Goal: Transaction & Acquisition: Download file/media

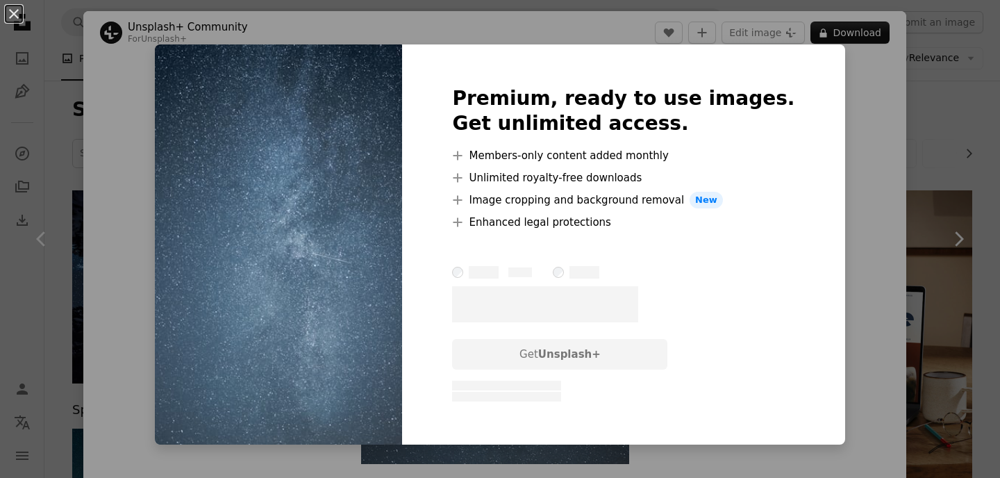
scroll to position [774, 0]
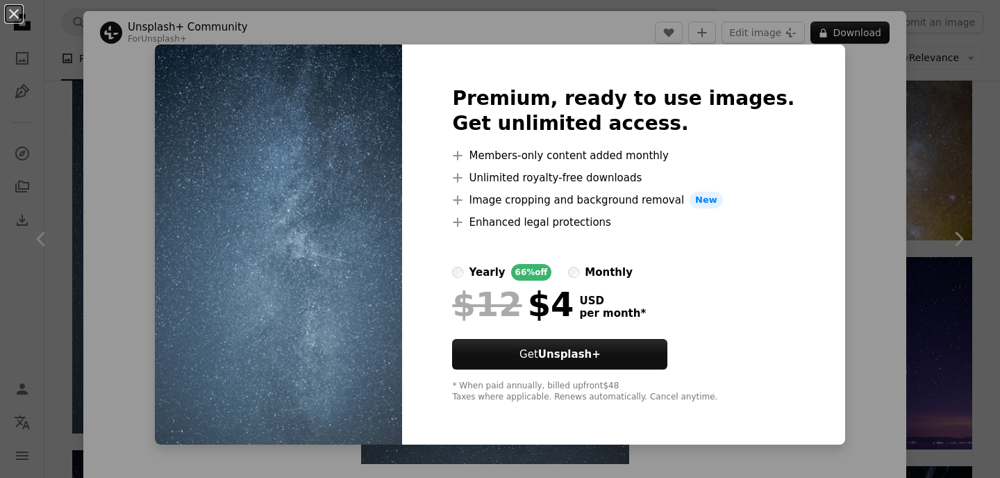
click at [841, 233] on div "An X shape Premium, ready to use images. Get unlimited access. A plus sign Memb…" at bounding box center [500, 239] width 1000 height 478
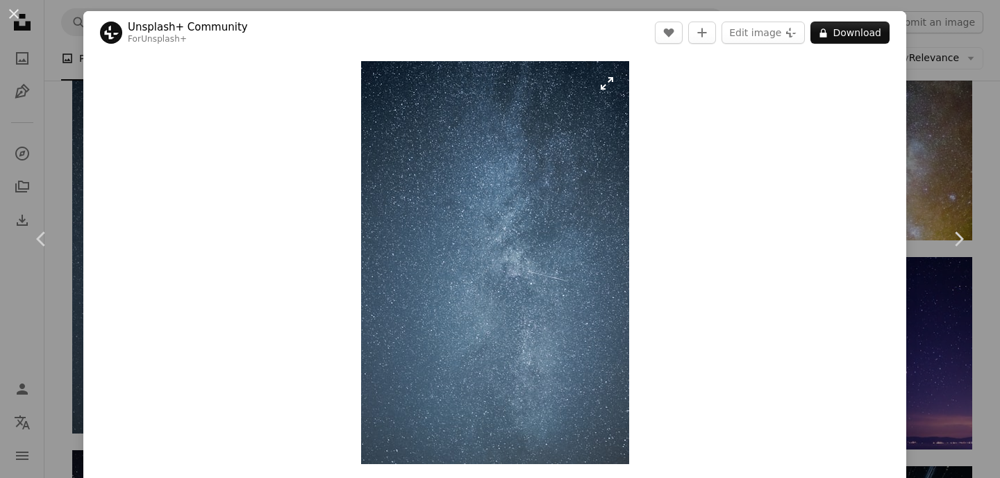
click at [476, 156] on img "Zoom in on this image" at bounding box center [495, 262] width 268 height 403
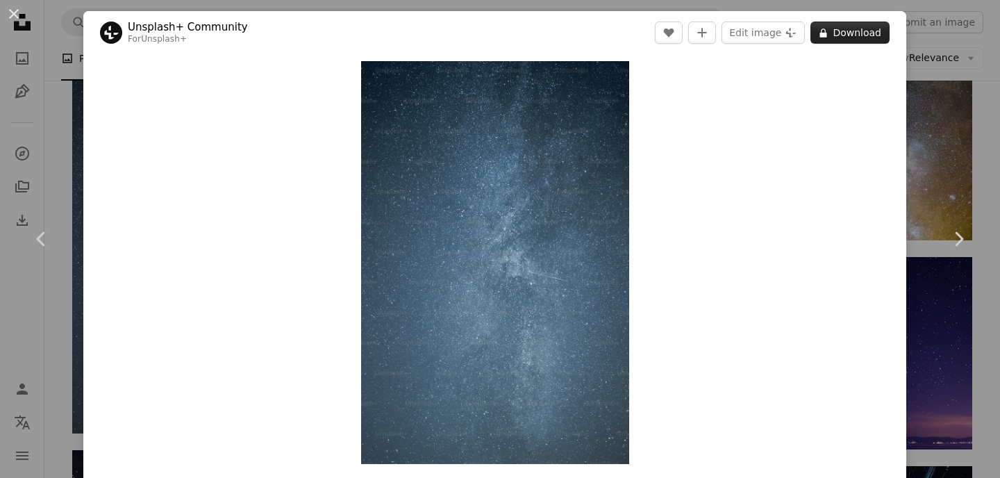
click at [845, 31] on button "A lock Download" at bounding box center [849, 33] width 79 height 22
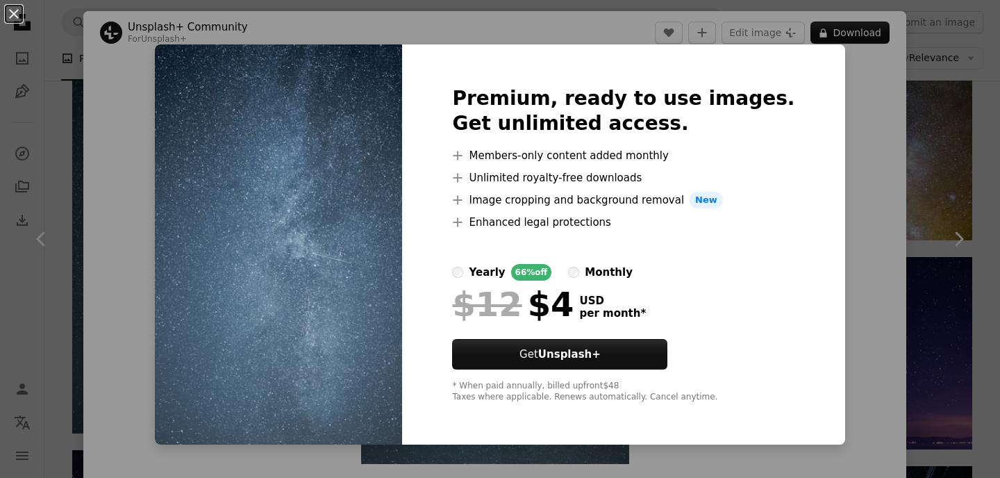
click at [785, 238] on div "Premium, ready to use images. Get unlimited access. A plus sign Members-only co…" at bounding box center [623, 244] width 442 height 400
click at [967, 130] on div "An X shape Premium, ready to use images. Get unlimited access. A plus sign Memb…" at bounding box center [500, 239] width 1000 height 478
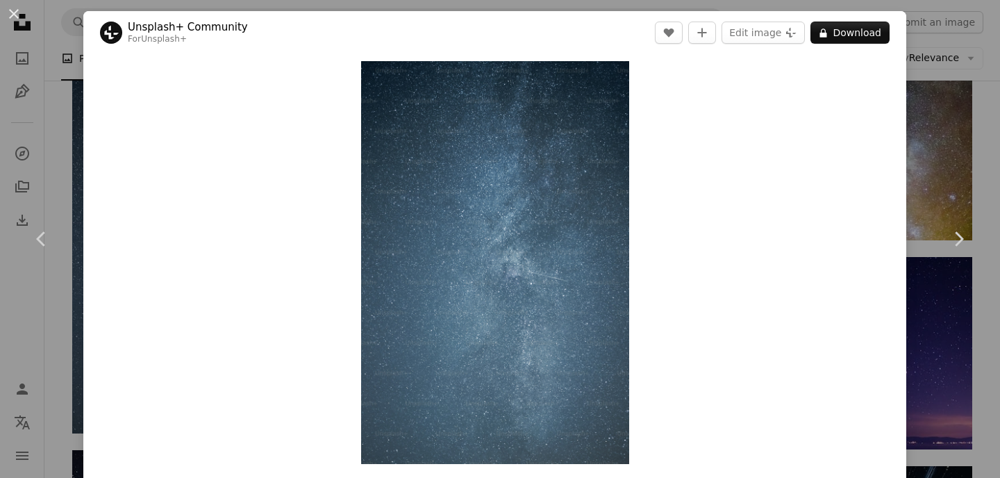
click at [916, 94] on div "An X shape Chevron left Chevron right Unsplash+ Community For Unsplash+ A heart…" at bounding box center [500, 239] width 1000 height 478
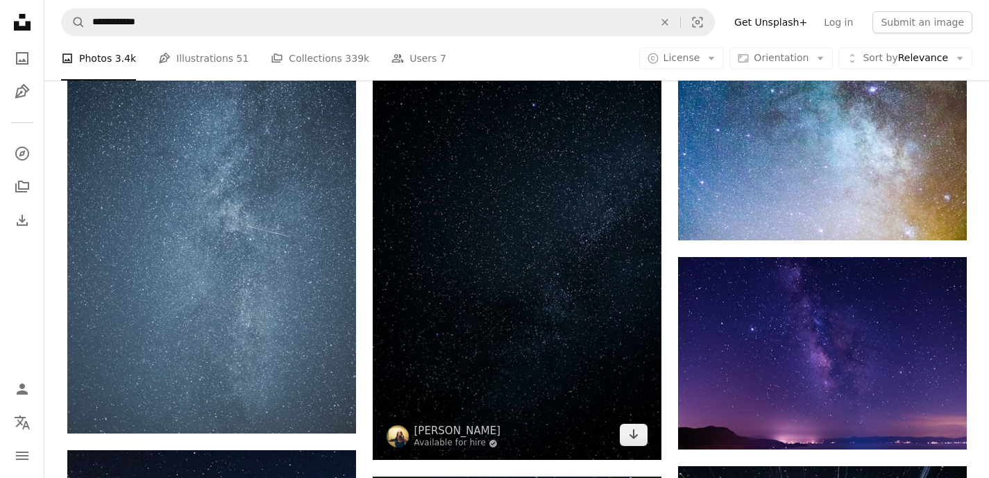
click at [580, 277] on img at bounding box center [517, 204] width 289 height 514
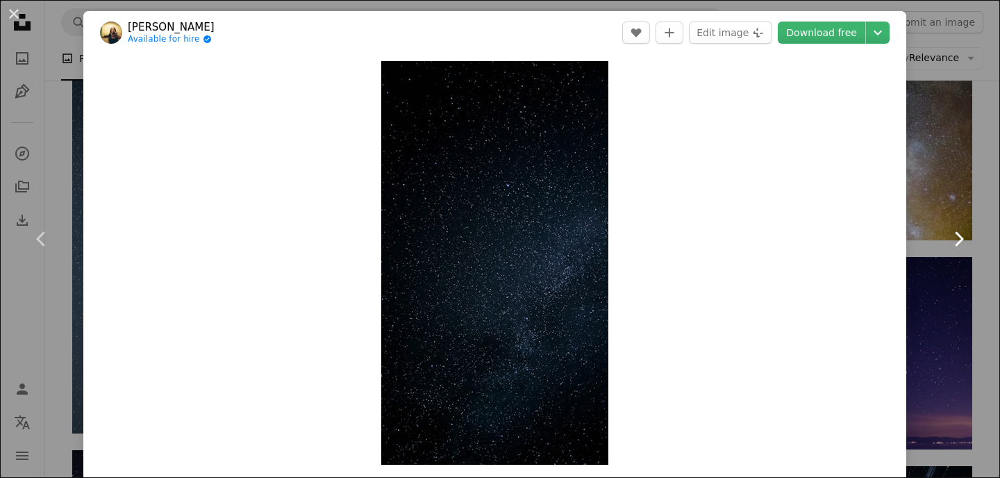
click at [917, 208] on link "Chevron right" at bounding box center [958, 238] width 83 height 133
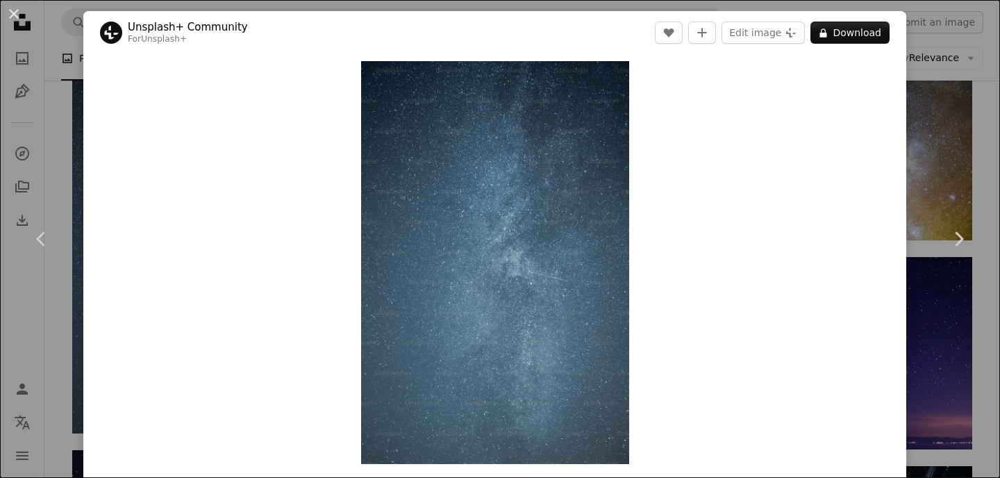
click at [955, 146] on div "An X shape Chevron left Chevron right Unsplash+ Community For Unsplash+ A heart…" at bounding box center [500, 239] width 1000 height 478
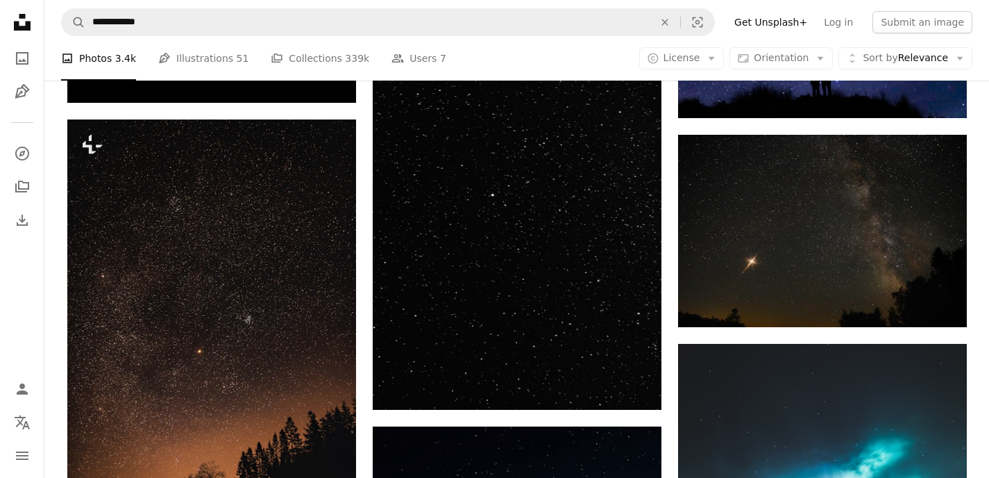
scroll to position [2210, 0]
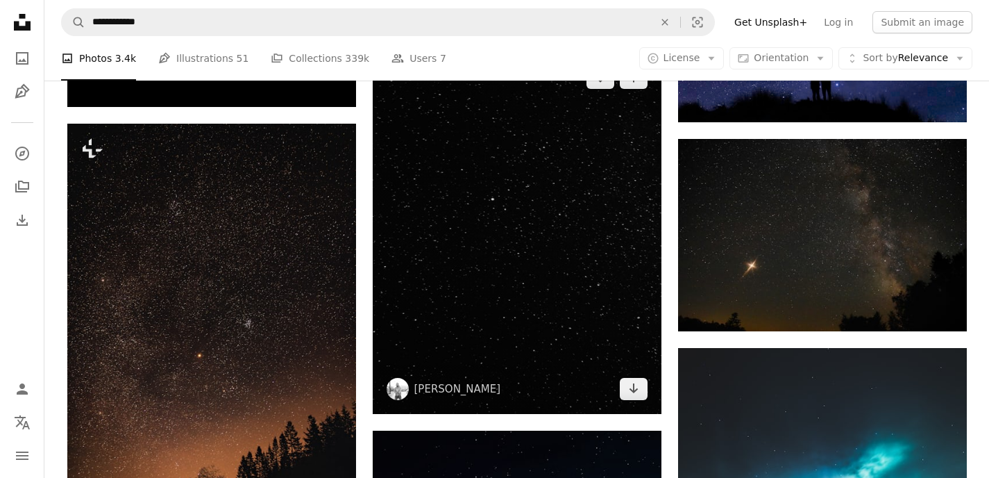
click at [565, 305] on img at bounding box center [517, 233] width 289 height 361
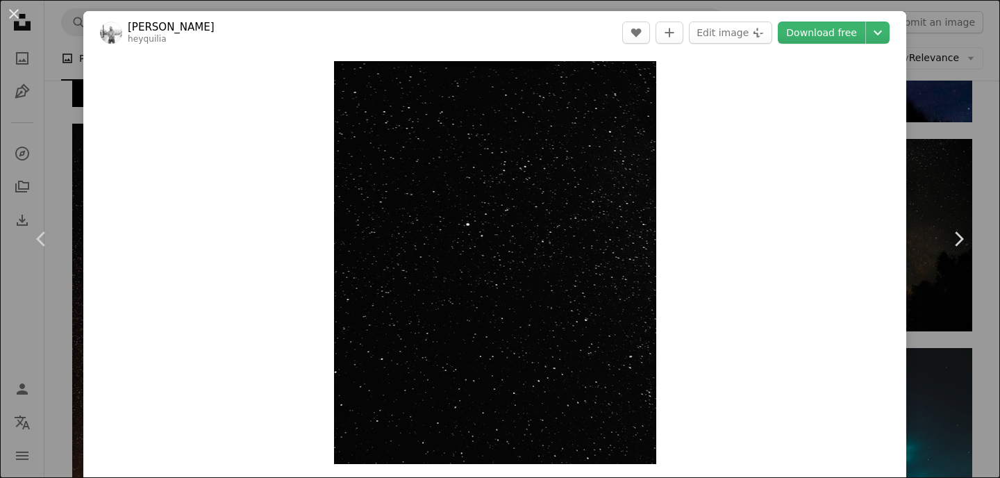
click at [923, 322] on div "An X shape Chevron left Chevron right [PERSON_NAME] heyquilia A heart A plus si…" at bounding box center [500, 239] width 1000 height 478
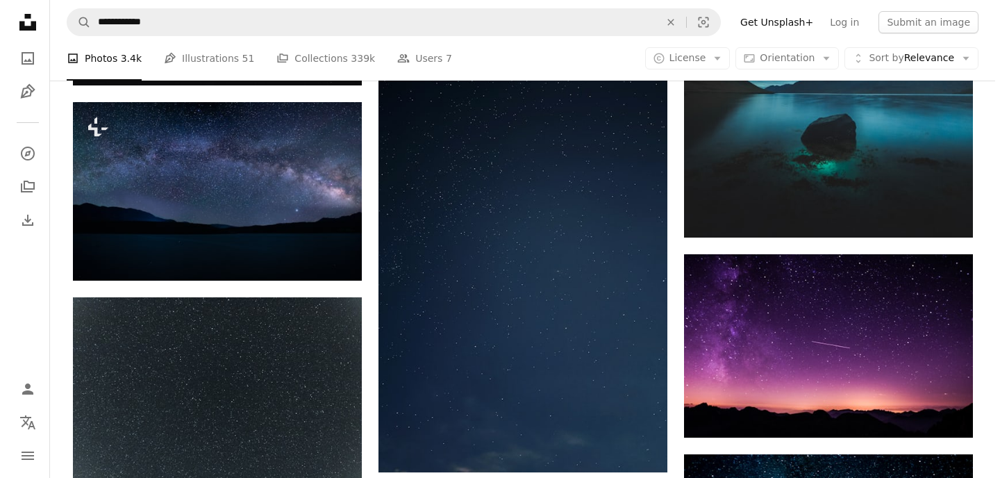
scroll to position [2683, 0]
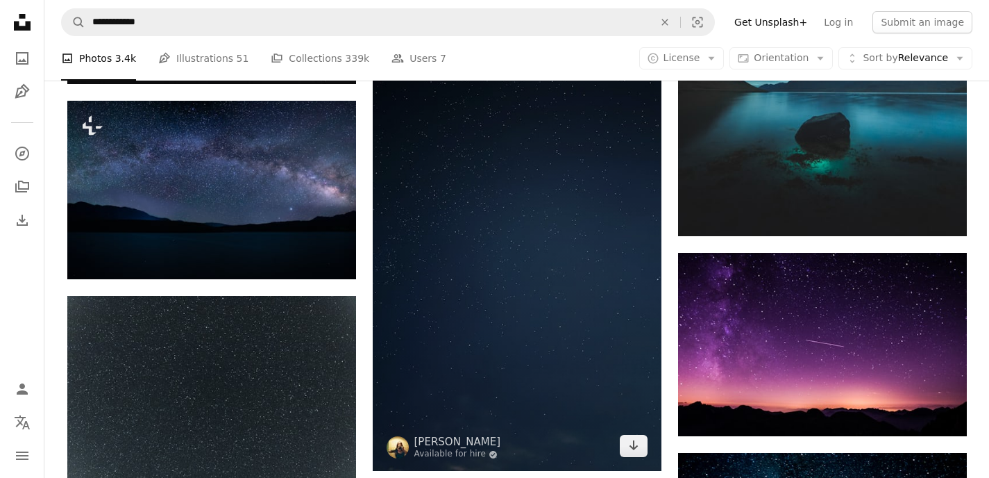
click at [528, 287] on img at bounding box center [517, 215] width 289 height 514
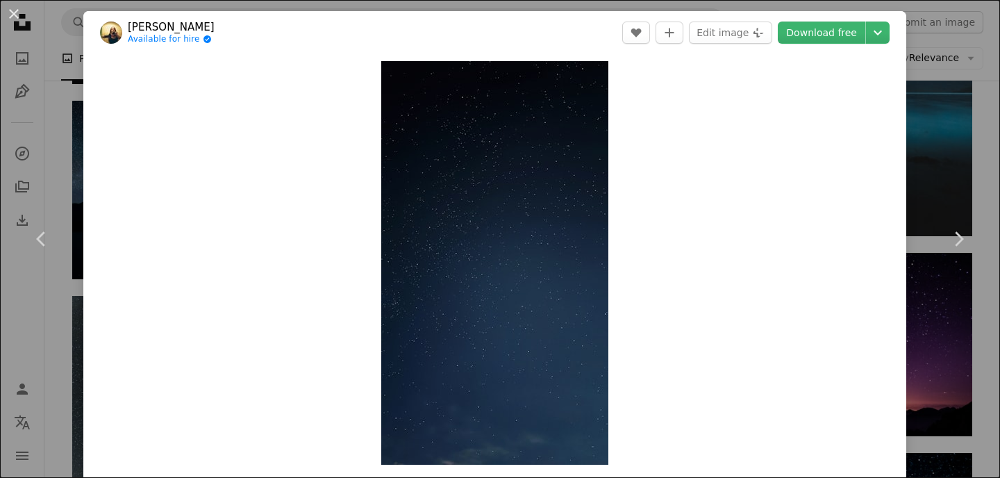
click at [912, 351] on div "An X shape Chevron left Chevron right [PERSON_NAME] Available for hire A checkm…" at bounding box center [500, 239] width 1000 height 478
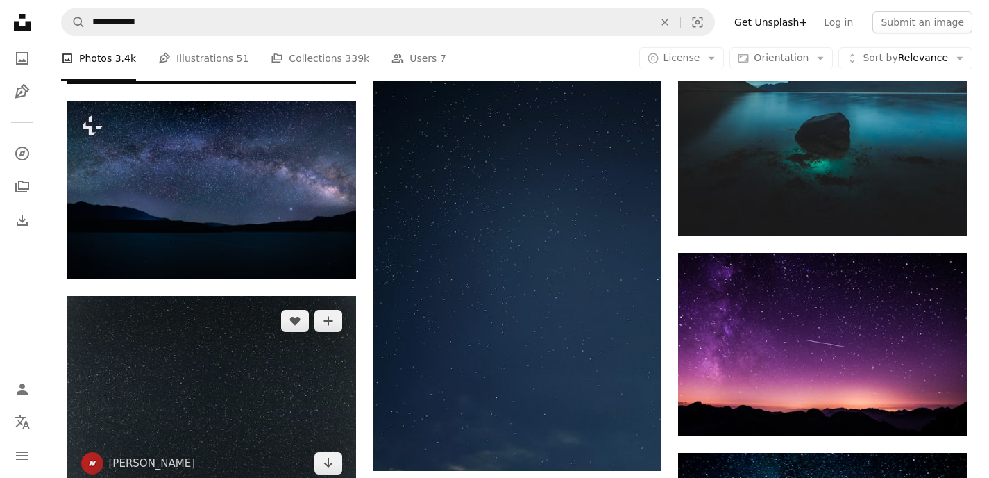
click at [272, 340] on img at bounding box center [211, 392] width 289 height 192
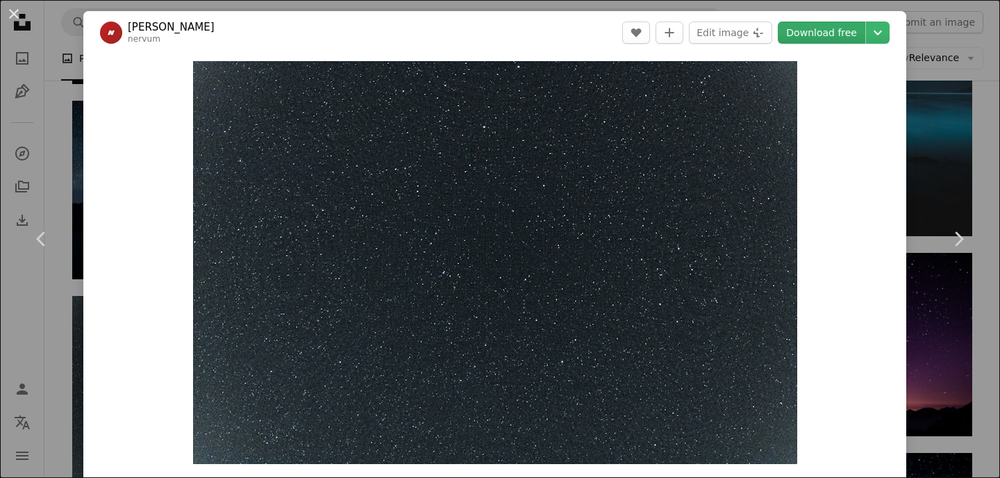
click at [803, 38] on link "Download free" at bounding box center [821, 33] width 87 height 22
